Goal: Navigation & Orientation: Find specific page/section

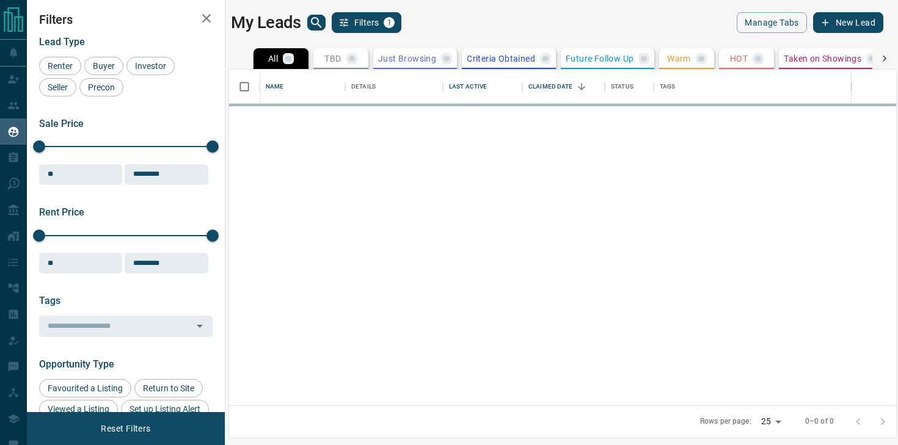
scroll to position [336, 667]
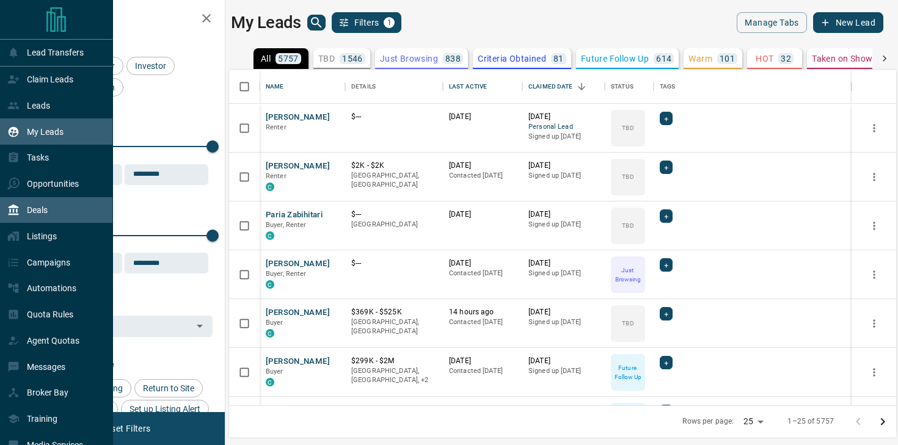
drag, startPoint x: 59, startPoint y: 215, endPoint x: 89, endPoint y: 208, distance: 30.7
click at [59, 215] on div "Deals" at bounding box center [56, 210] width 113 height 26
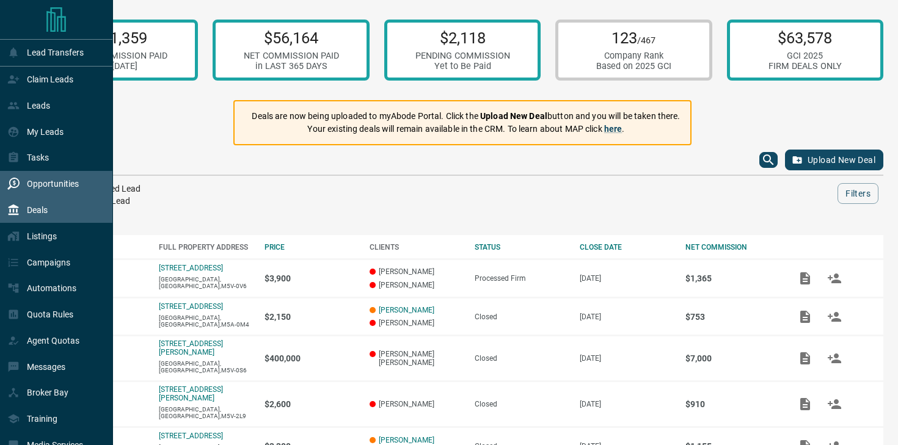
click at [21, 178] on div "Opportunities" at bounding box center [42, 184] width 71 height 20
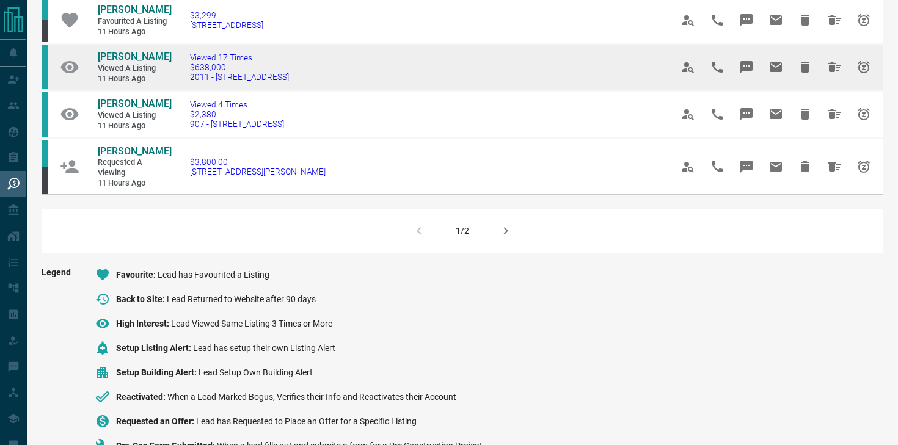
scroll to position [855, 0]
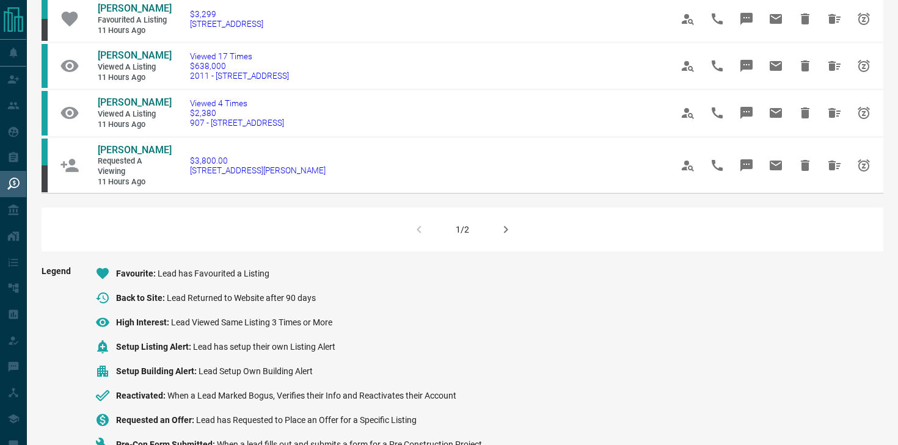
click at [500, 237] on icon "button" at bounding box center [505, 229] width 15 height 15
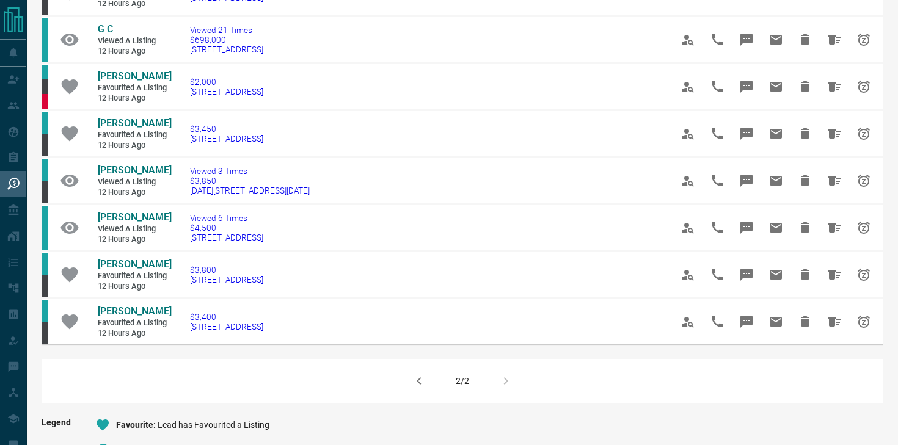
scroll to position [560, 0]
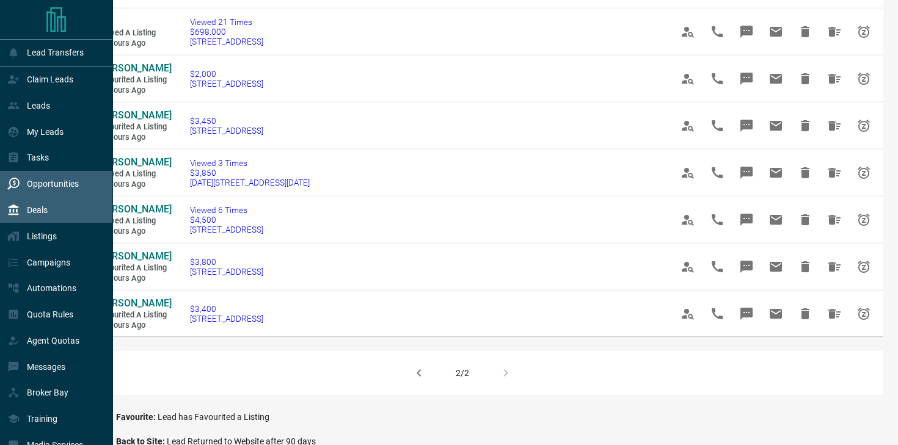
click at [15, 205] on div "Deals" at bounding box center [27, 210] width 40 height 20
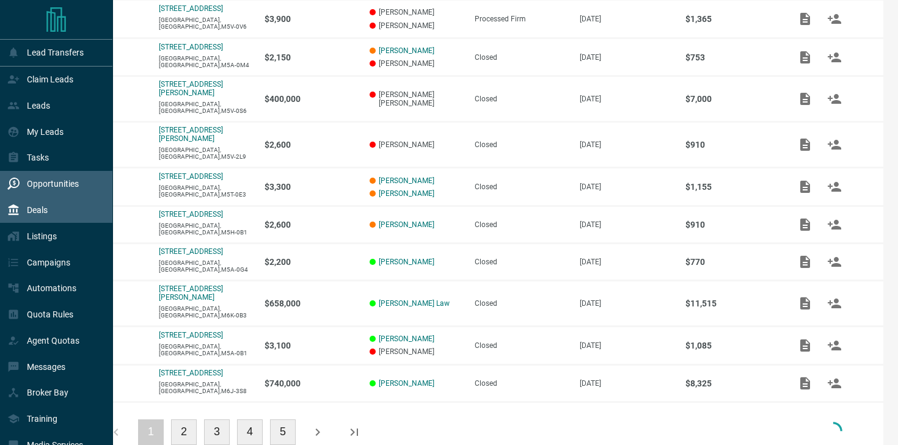
scroll to position [263, 0]
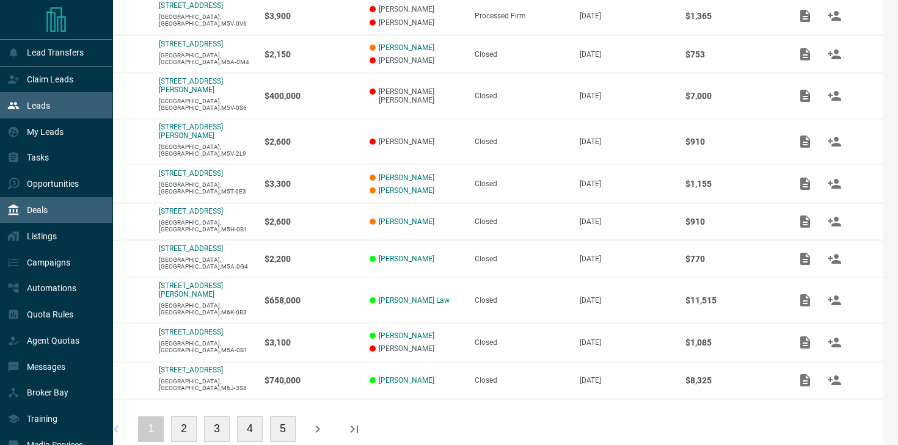
click at [36, 127] on div "My Leads" at bounding box center [35, 132] width 56 height 20
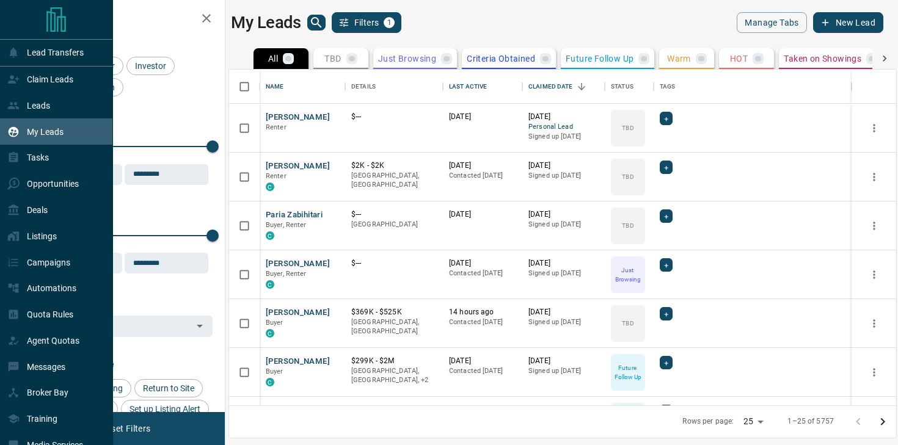
scroll to position [336, 667]
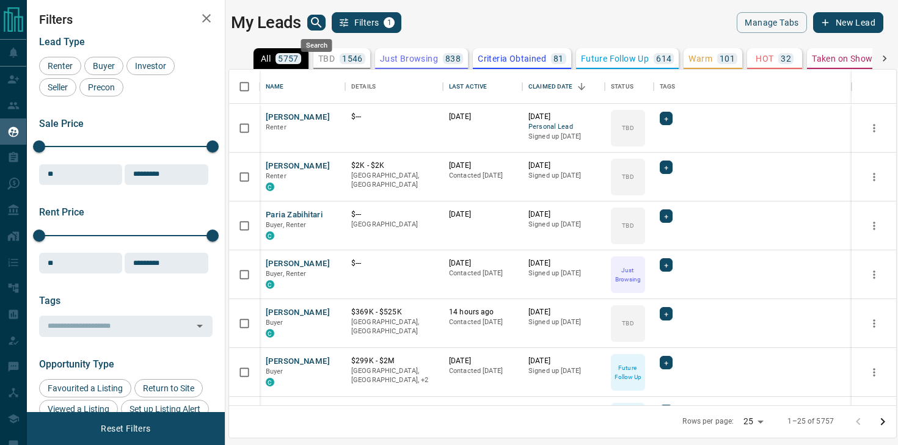
click at [316, 18] on icon "search button" at bounding box center [316, 22] width 10 height 10
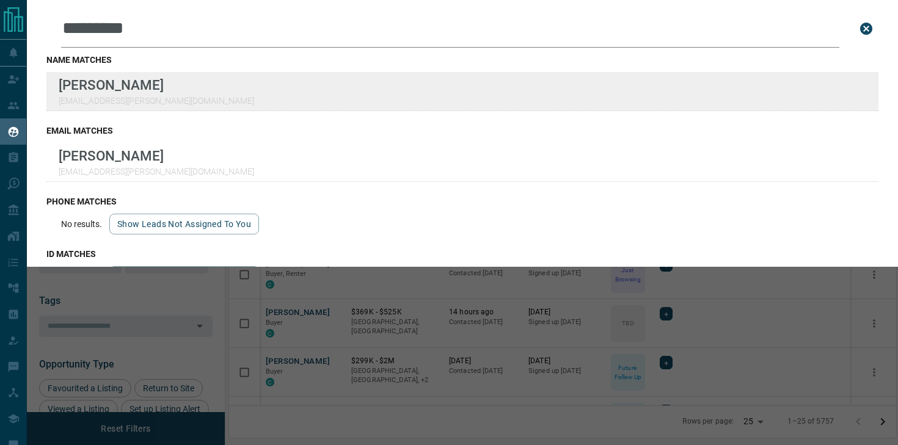
type input "*********"
click at [0, 0] on div "Lead Transfers Claim Leads Leads My Leads Tasks Opportunities Deals Listings Ca…" at bounding box center [449, 215] width 898 height 430
